Goal: Task Accomplishment & Management: Manage account settings

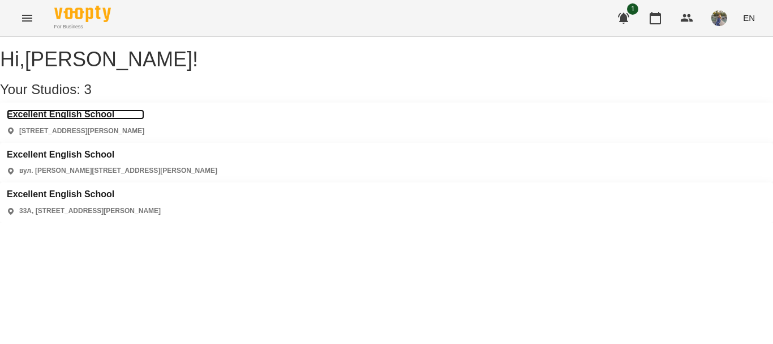
click at [66, 119] on h3 "Excellent English School" at bounding box center [76, 114] width 138 height 10
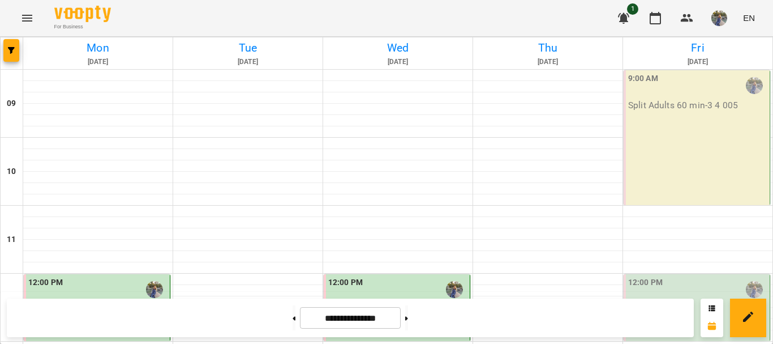
click at [697, 153] on div "9:00 AM Split Adults 60 min - 3 4 005" at bounding box center [697, 137] width 147 height 135
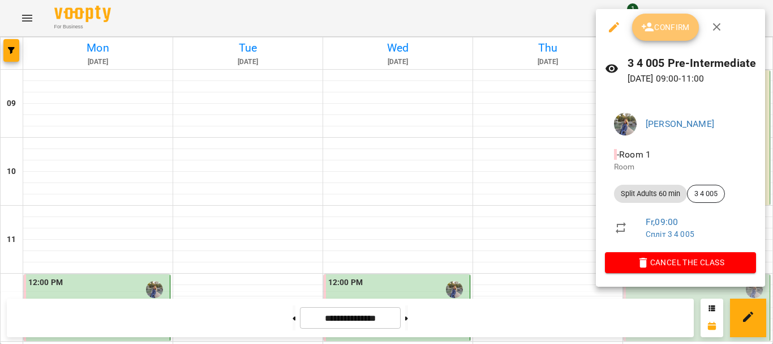
click at [663, 24] on span "Confirm" at bounding box center [665, 27] width 49 height 14
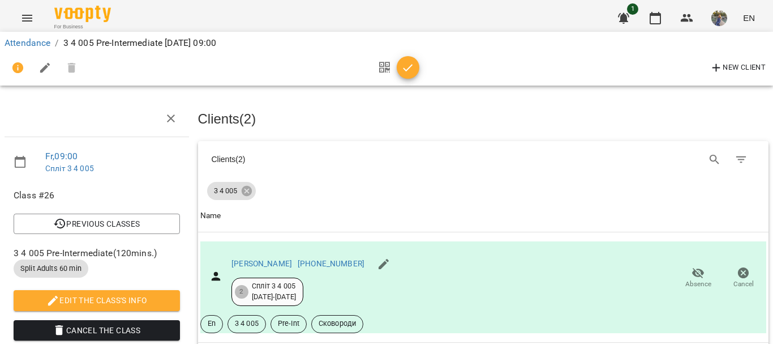
click at [411, 78] on button "button" at bounding box center [408, 67] width 23 height 23
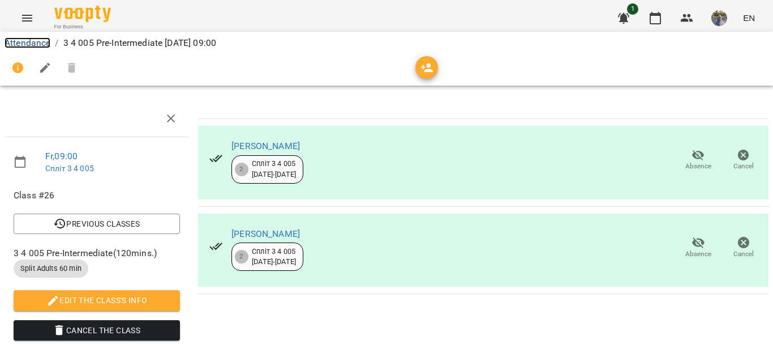
click at [30, 47] on link "Attendance" at bounding box center [28, 42] width 46 height 11
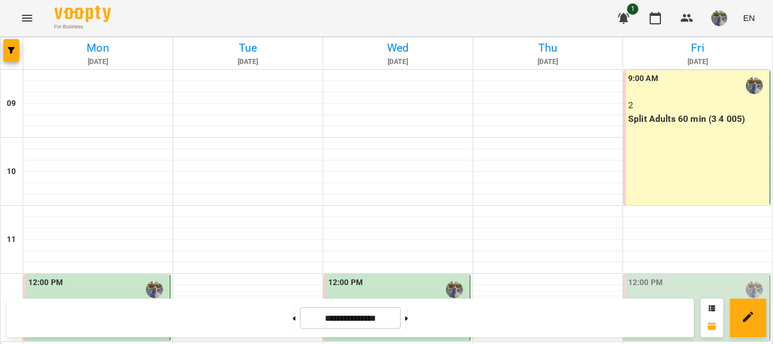
scroll to position [592, 0]
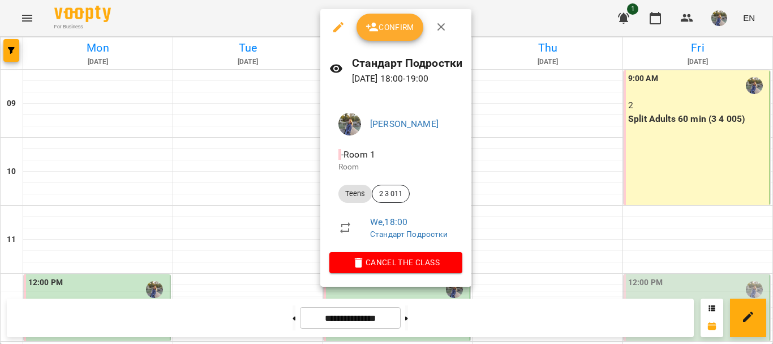
click at [384, 27] on span "Confirm" at bounding box center [390, 27] width 49 height 14
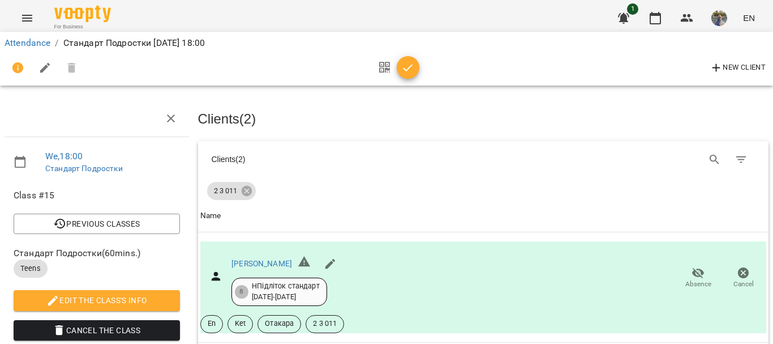
click at [409, 74] on icon "button" at bounding box center [408, 68] width 14 height 14
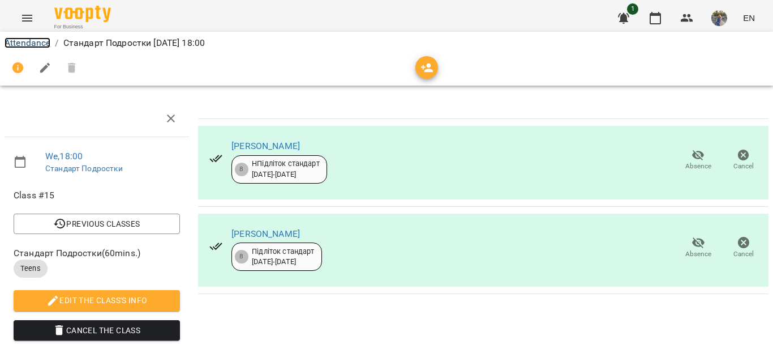
click at [32, 45] on link "Attendance" at bounding box center [28, 42] width 46 height 11
